Goal: Find specific page/section: Find specific page/section

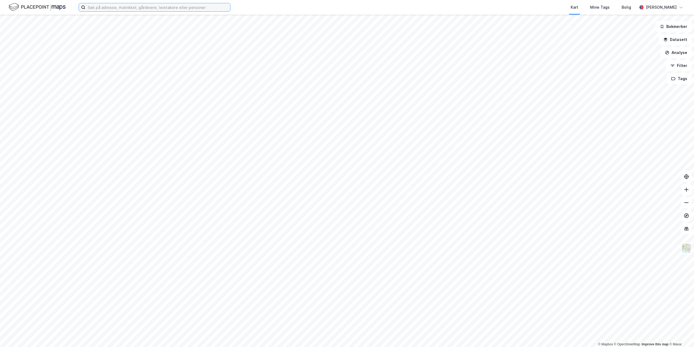
click at [182, 8] on input at bounding box center [157, 7] width 145 height 8
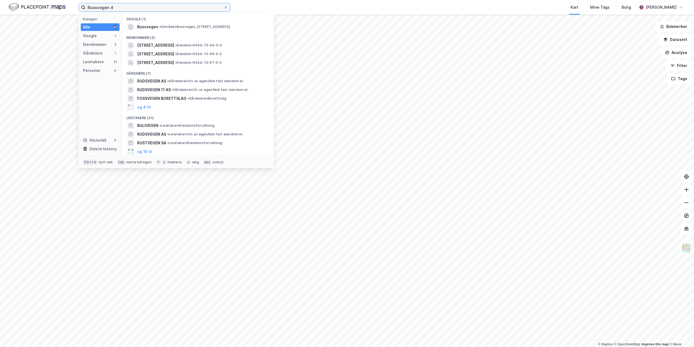
type input "Bussvegen 4"
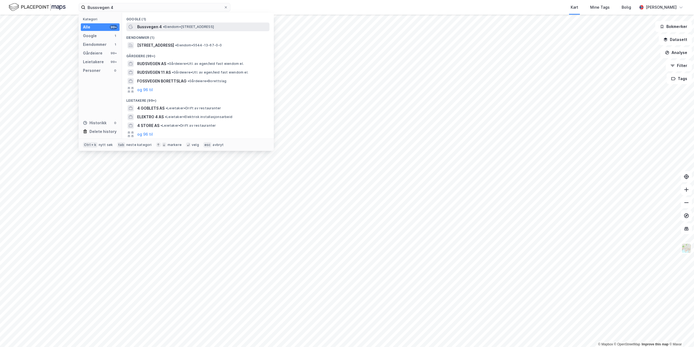
click at [172, 25] on span "• Eiendom • [STREET_ADDRESS]" at bounding box center [188, 27] width 51 height 4
